Goal: Information Seeking & Learning: Find specific fact

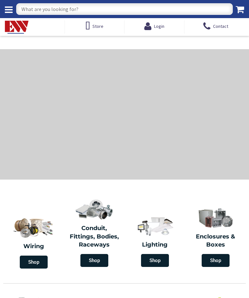
click at [47, 12] on input "text" at bounding box center [124, 9] width 216 height 12
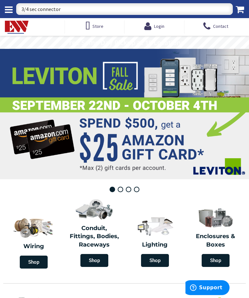
type input "3/4 sec connectors"
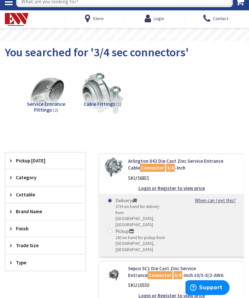
scroll to position [17, 0]
